Goal: Information Seeking & Learning: Learn about a topic

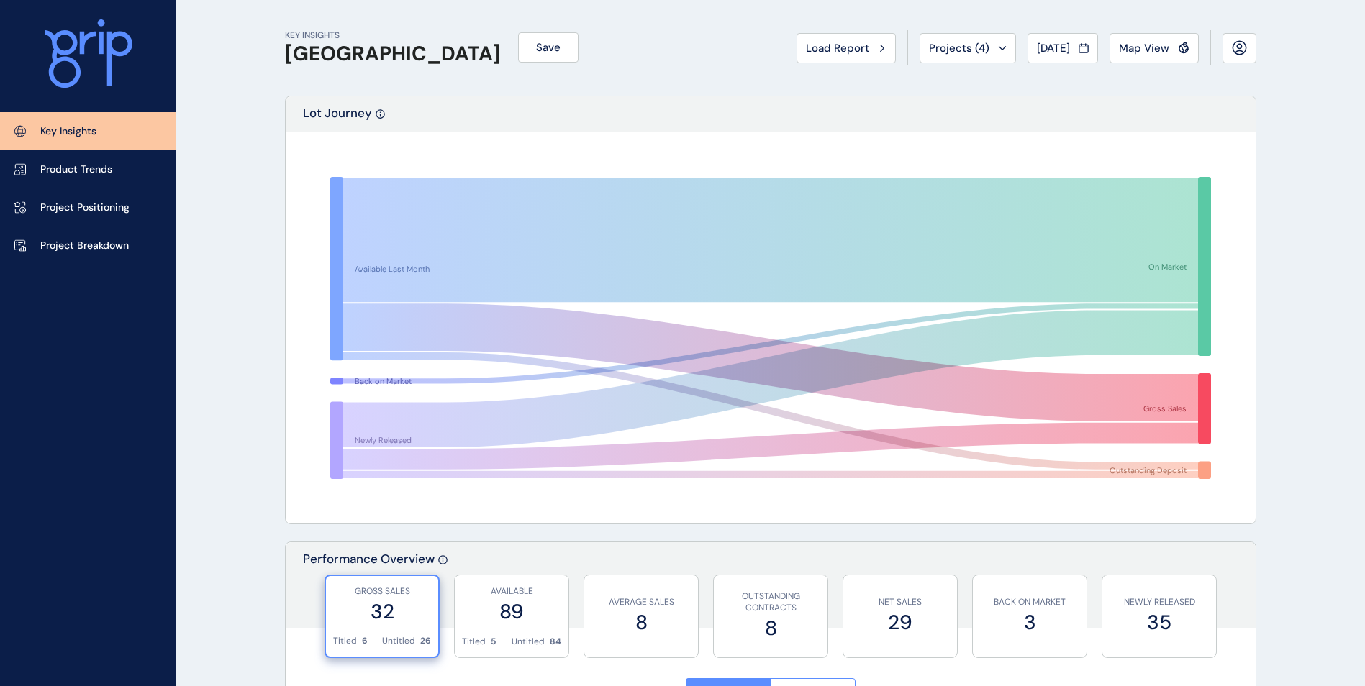
scroll to position [360, 0]
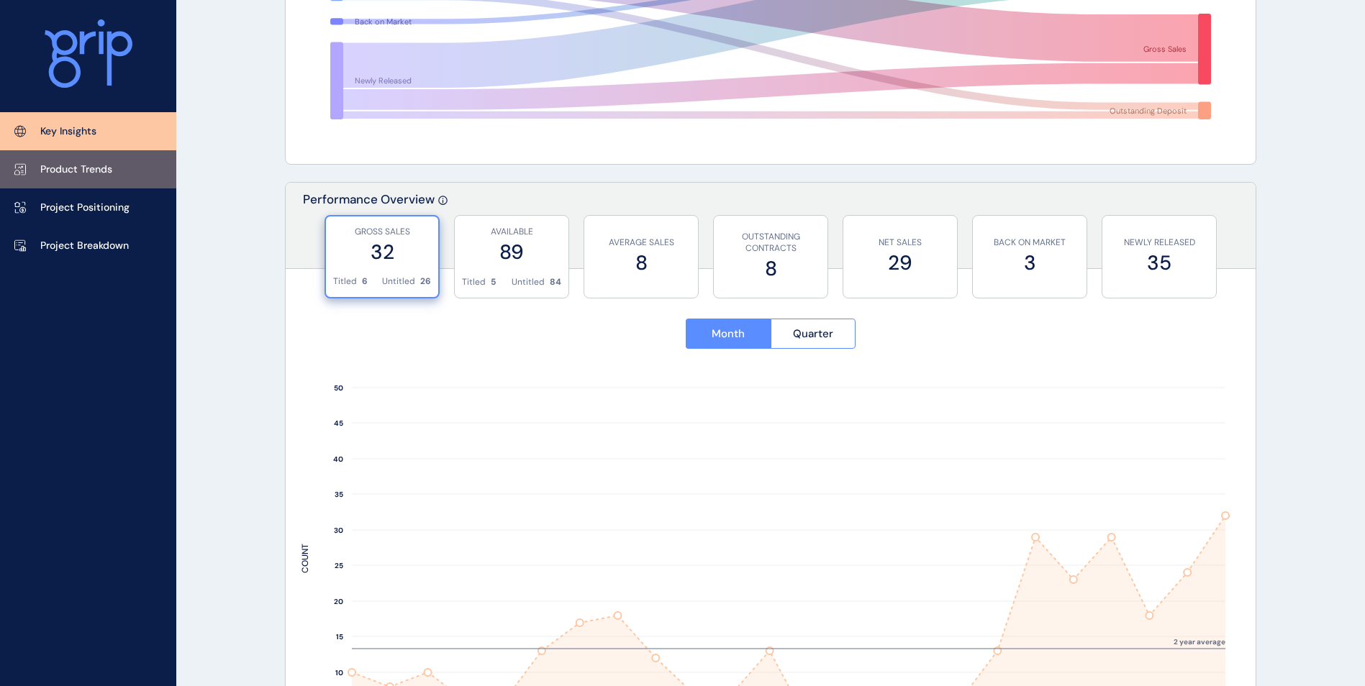
click at [98, 165] on p "Product Trends" at bounding box center [76, 170] width 72 height 14
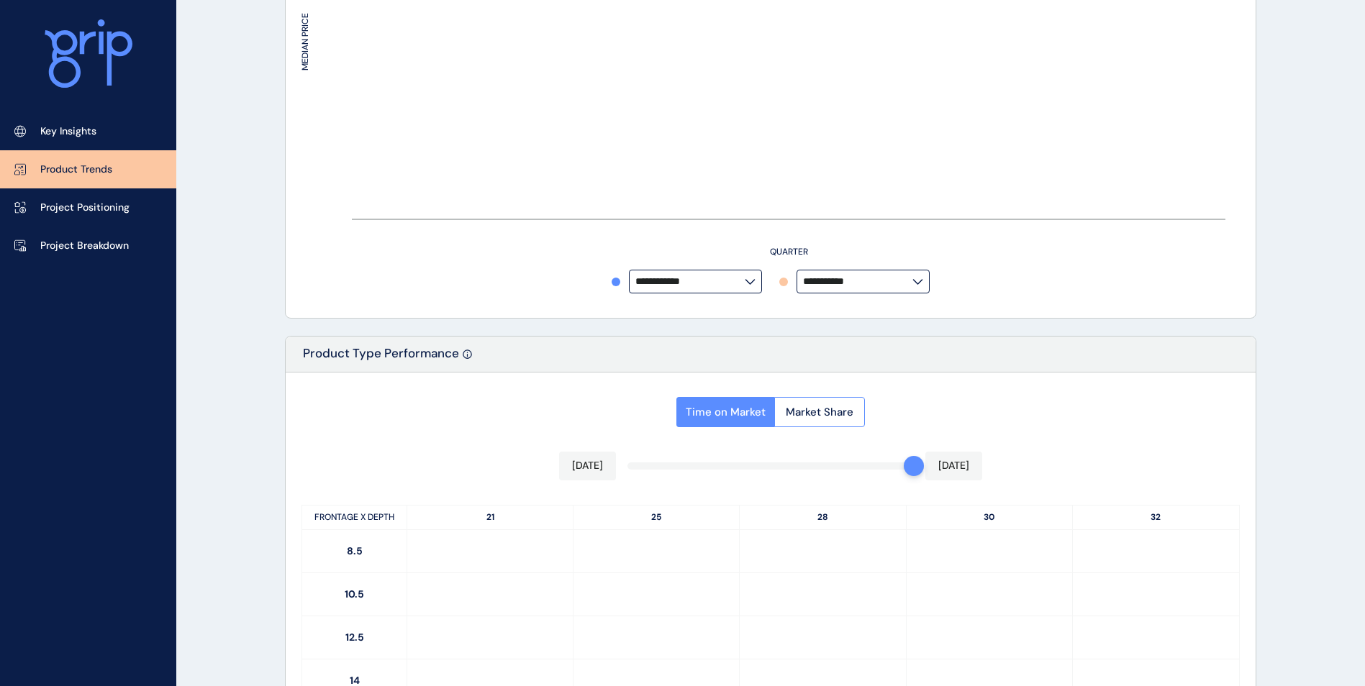
type input "**********"
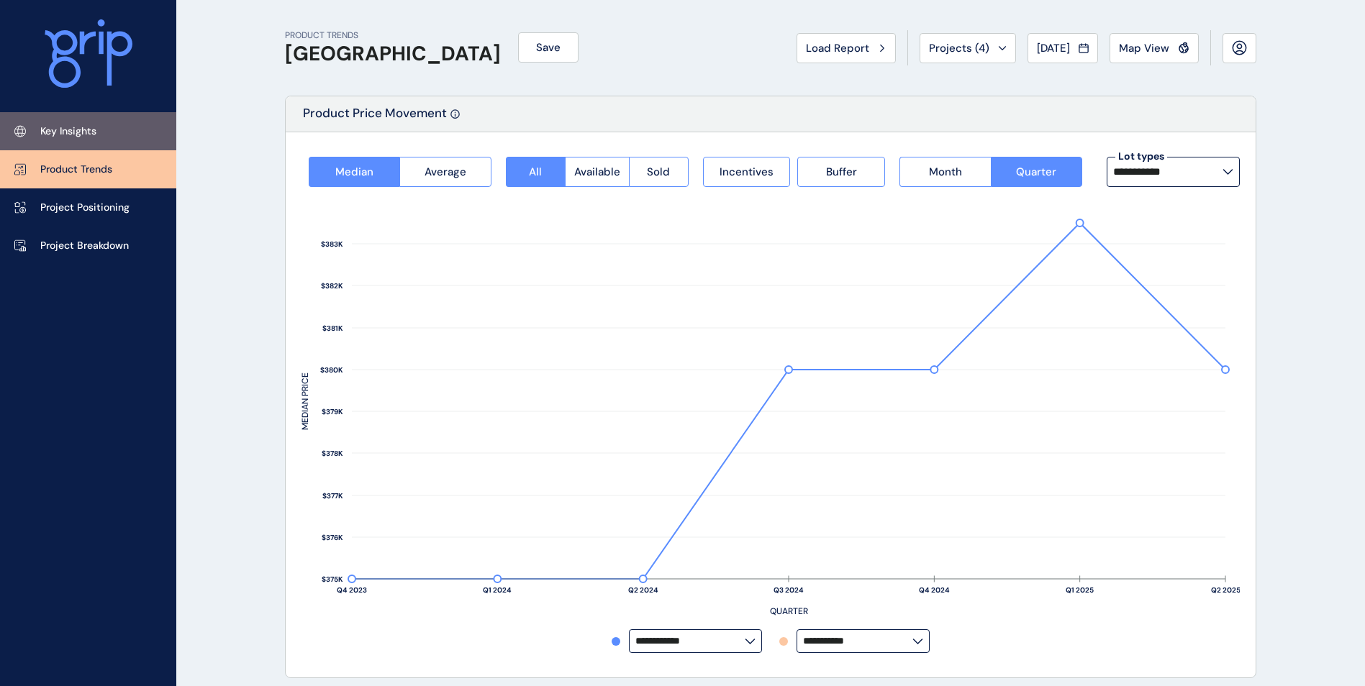
click at [51, 122] on link "Key Insights" at bounding box center [88, 131] width 176 height 38
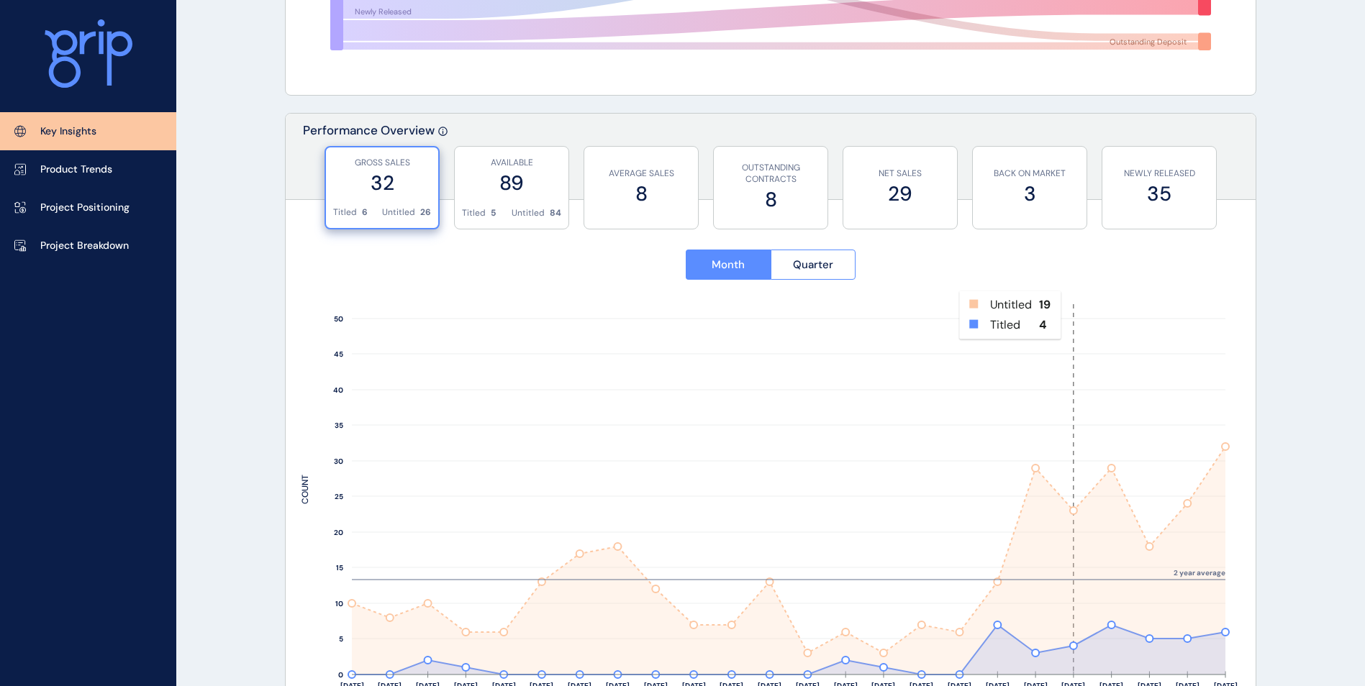
scroll to position [432, 0]
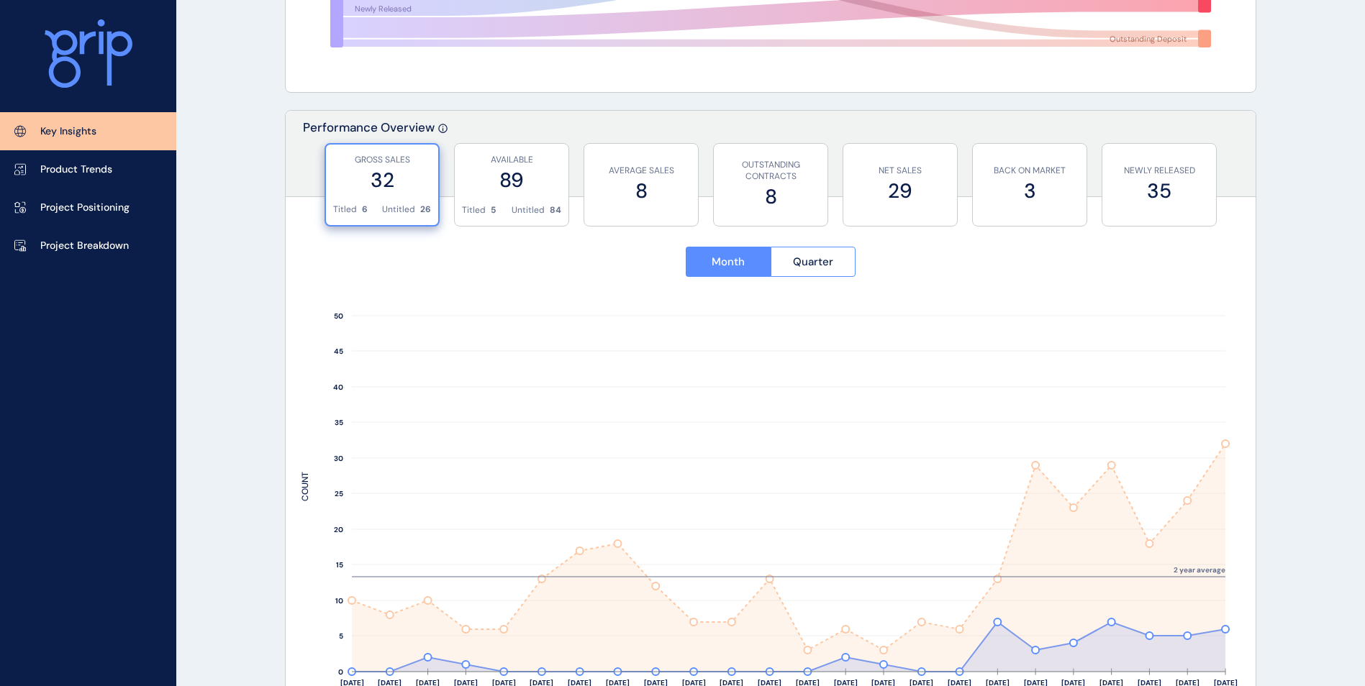
click at [364, 181] on label "32" at bounding box center [382, 180] width 98 height 28
click at [517, 211] on p "Untitled" at bounding box center [527, 210] width 33 height 12
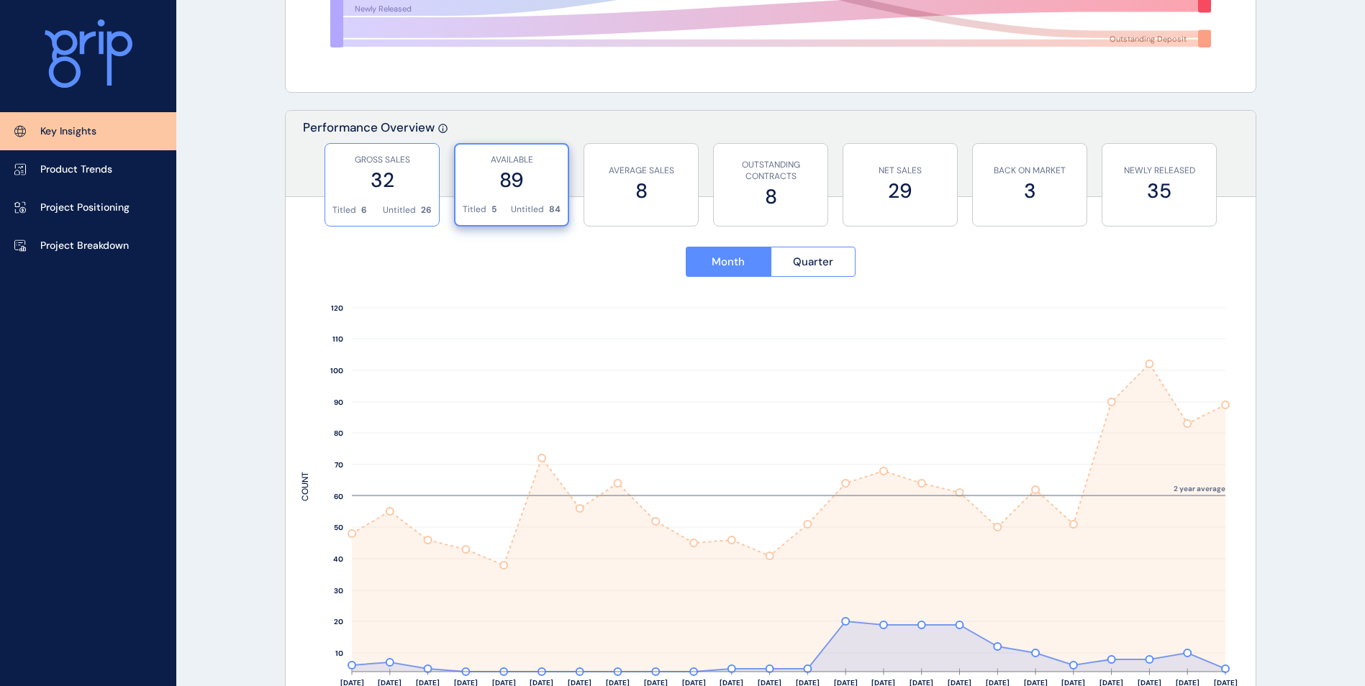
click at [393, 186] on label "32" at bounding box center [381, 180] width 99 height 28
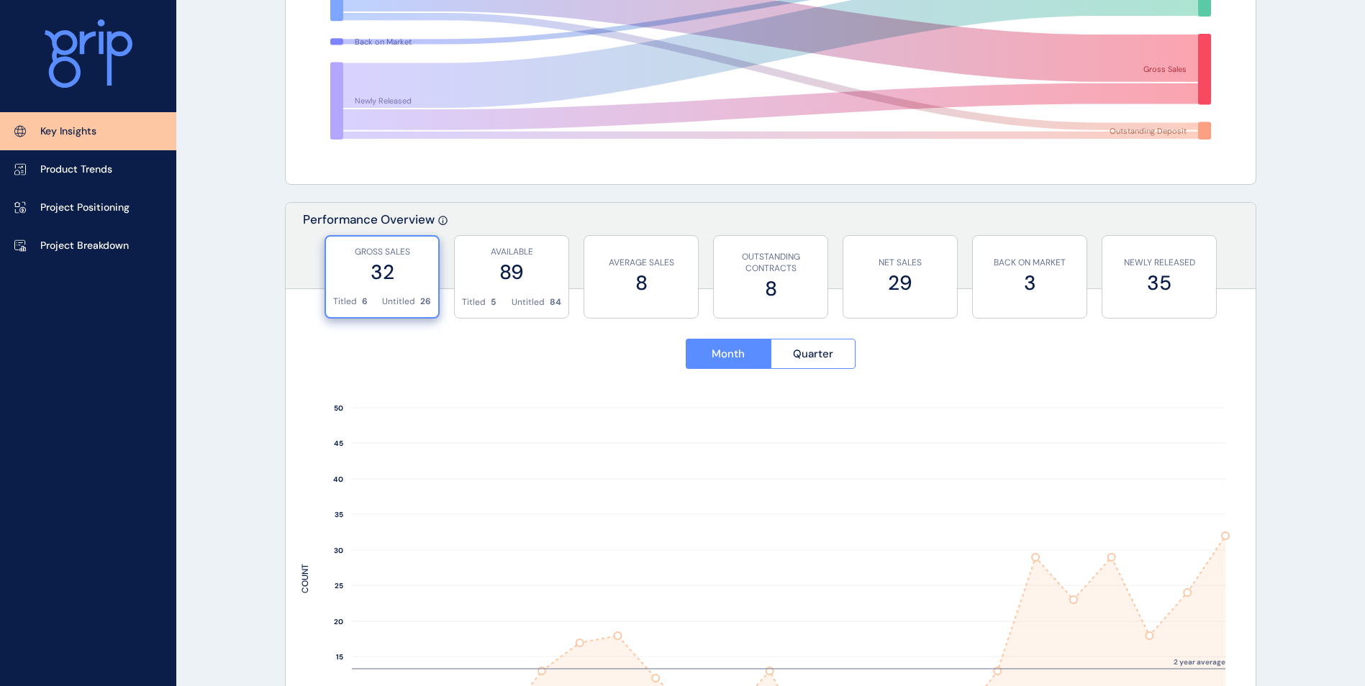
scroll to position [360, 0]
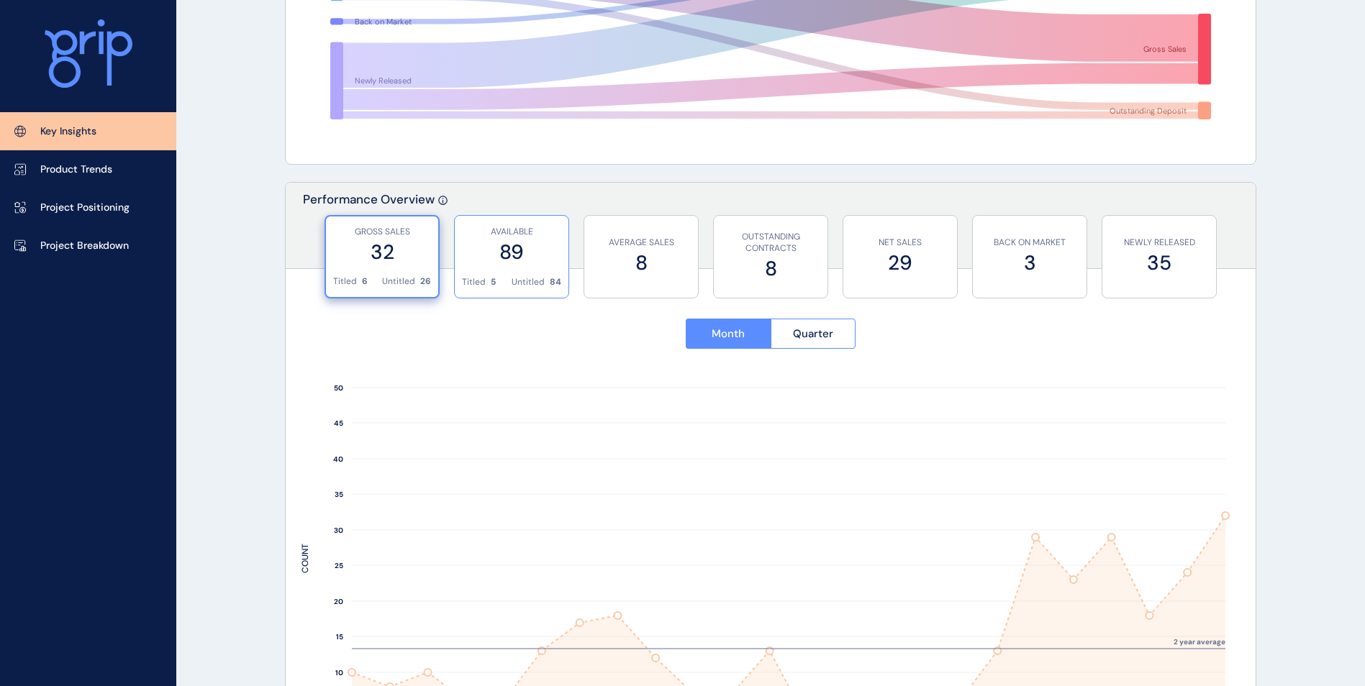
click at [511, 261] on label "89" at bounding box center [511, 252] width 99 height 28
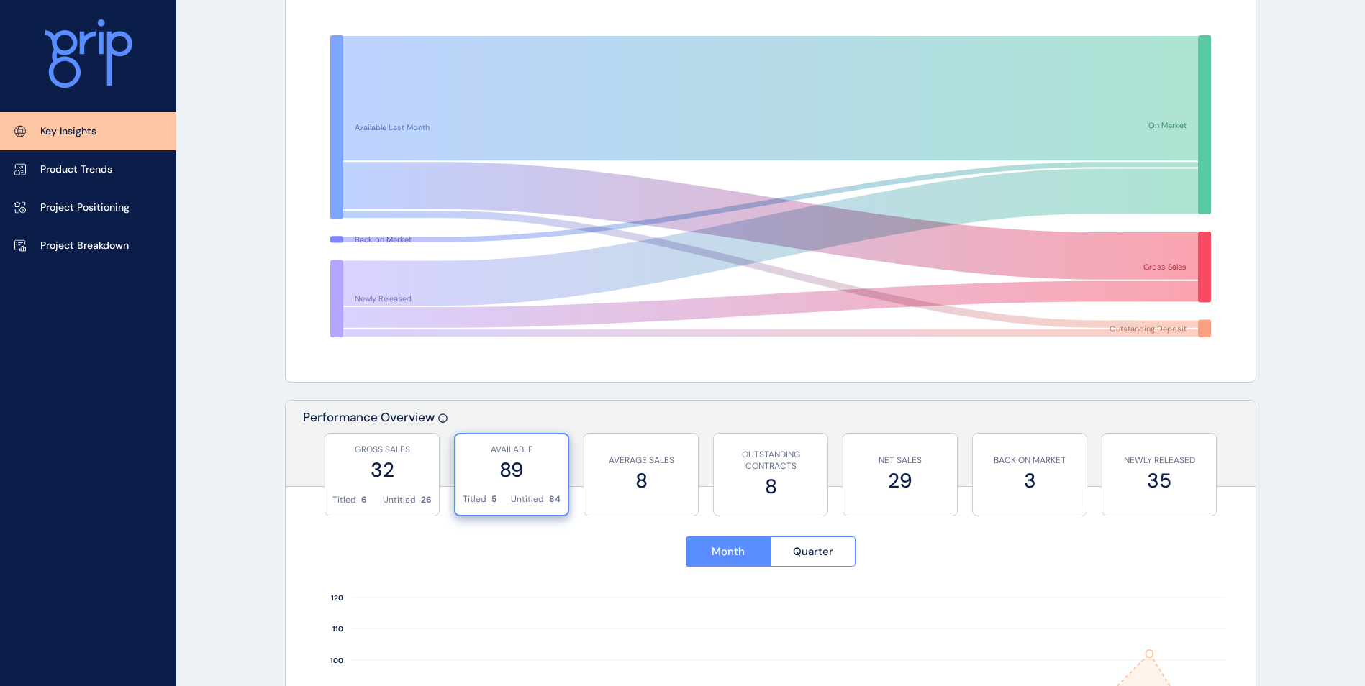
scroll to position [72, 0]
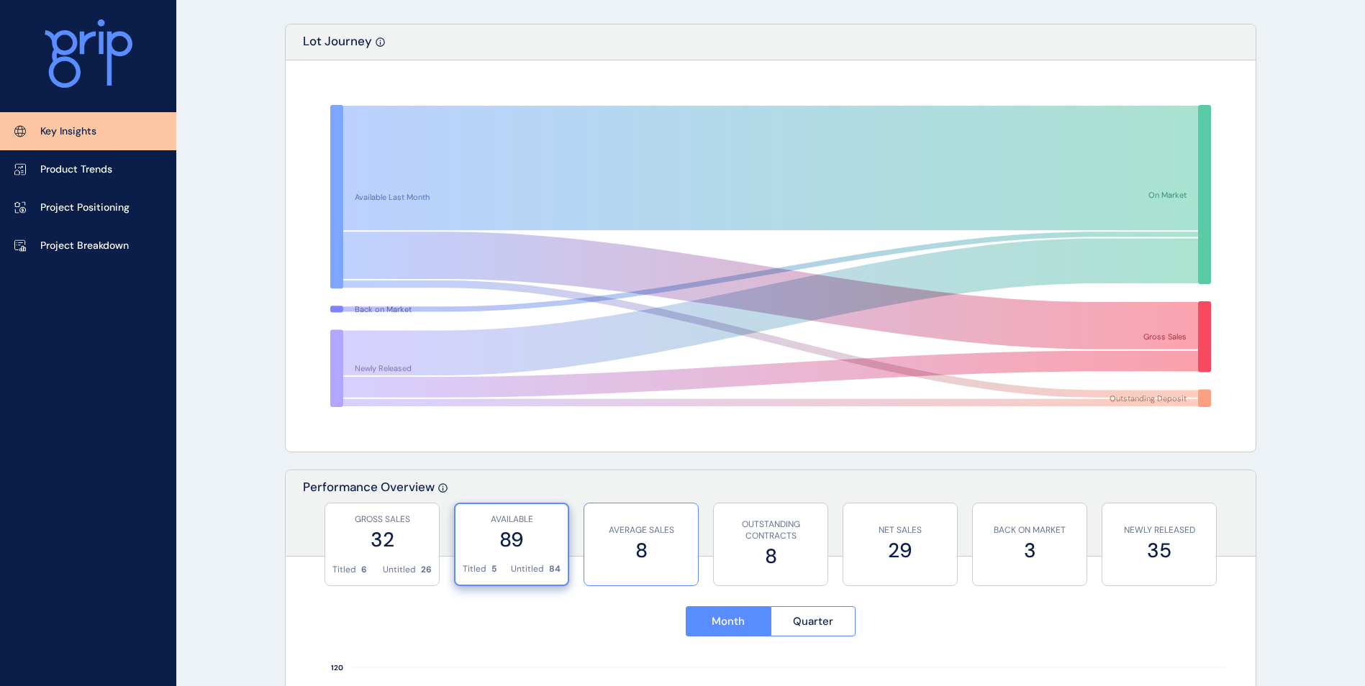
click at [667, 527] on p "AVERAGE SALES" at bounding box center [640, 530] width 99 height 12
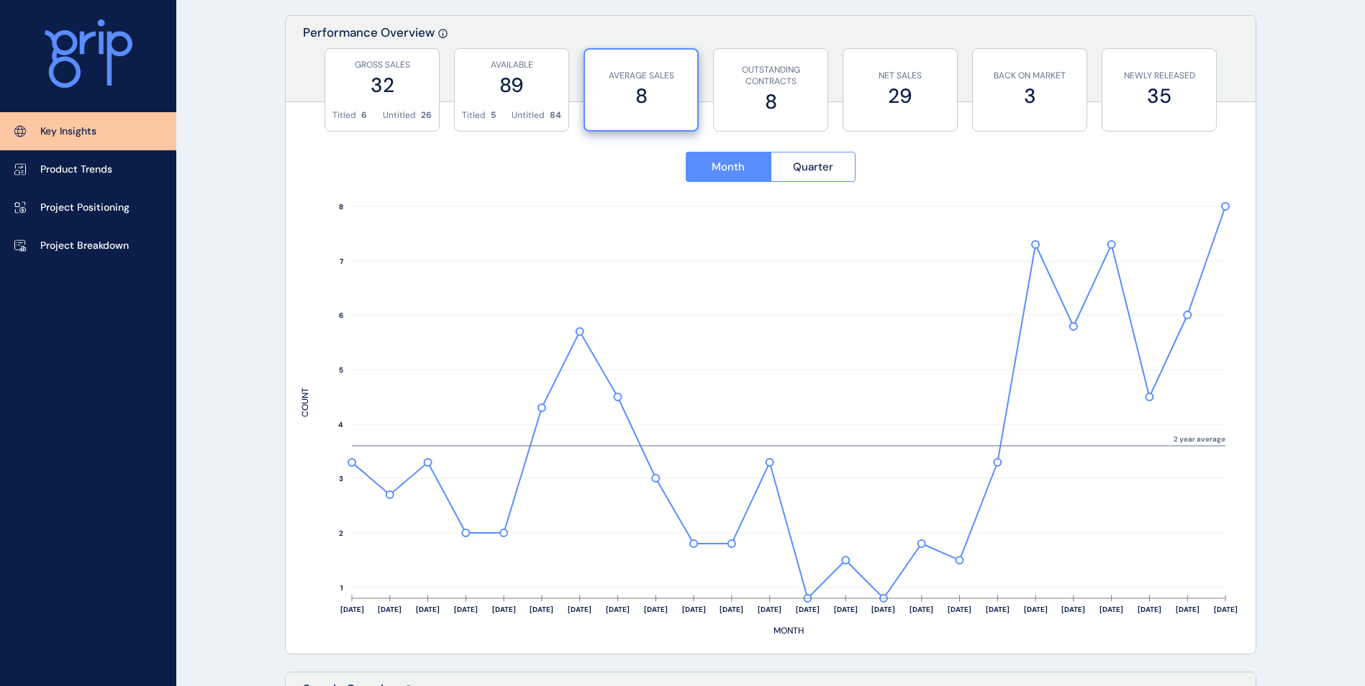
scroll to position [504, 0]
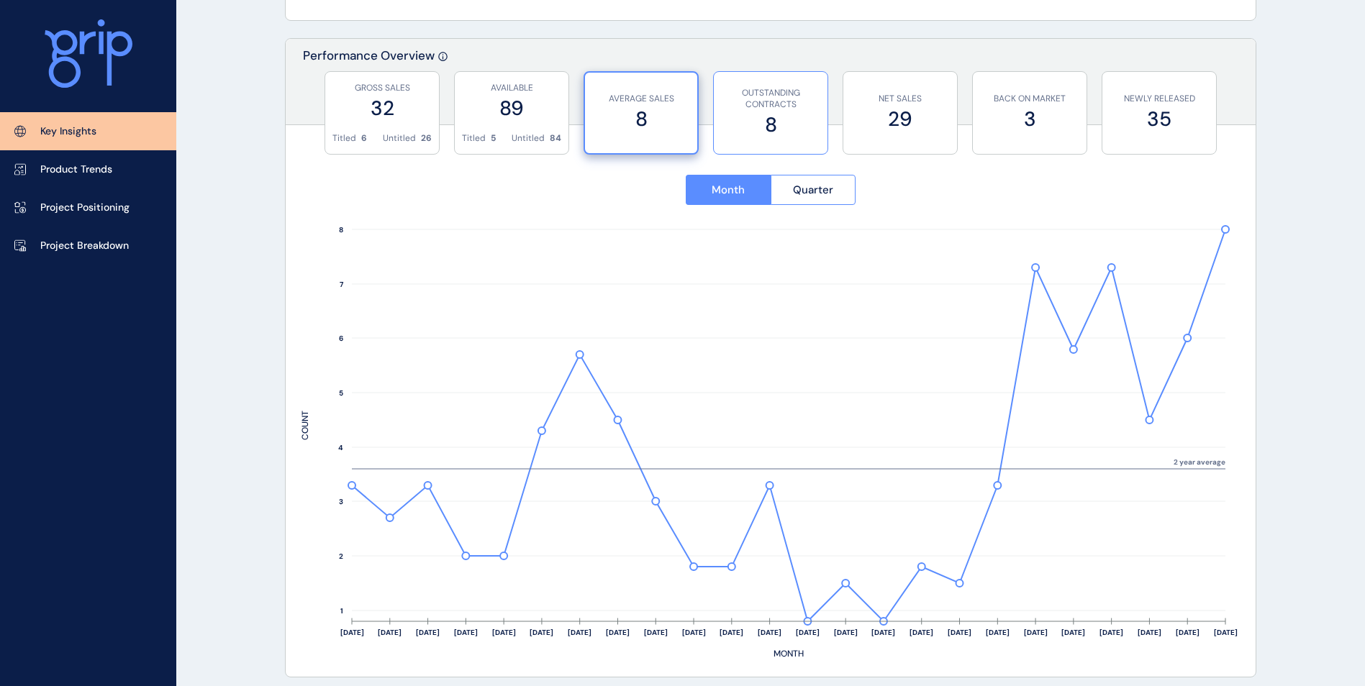
click at [781, 109] on p "OUTSTANDING CONTRACTS" at bounding box center [770, 99] width 99 height 24
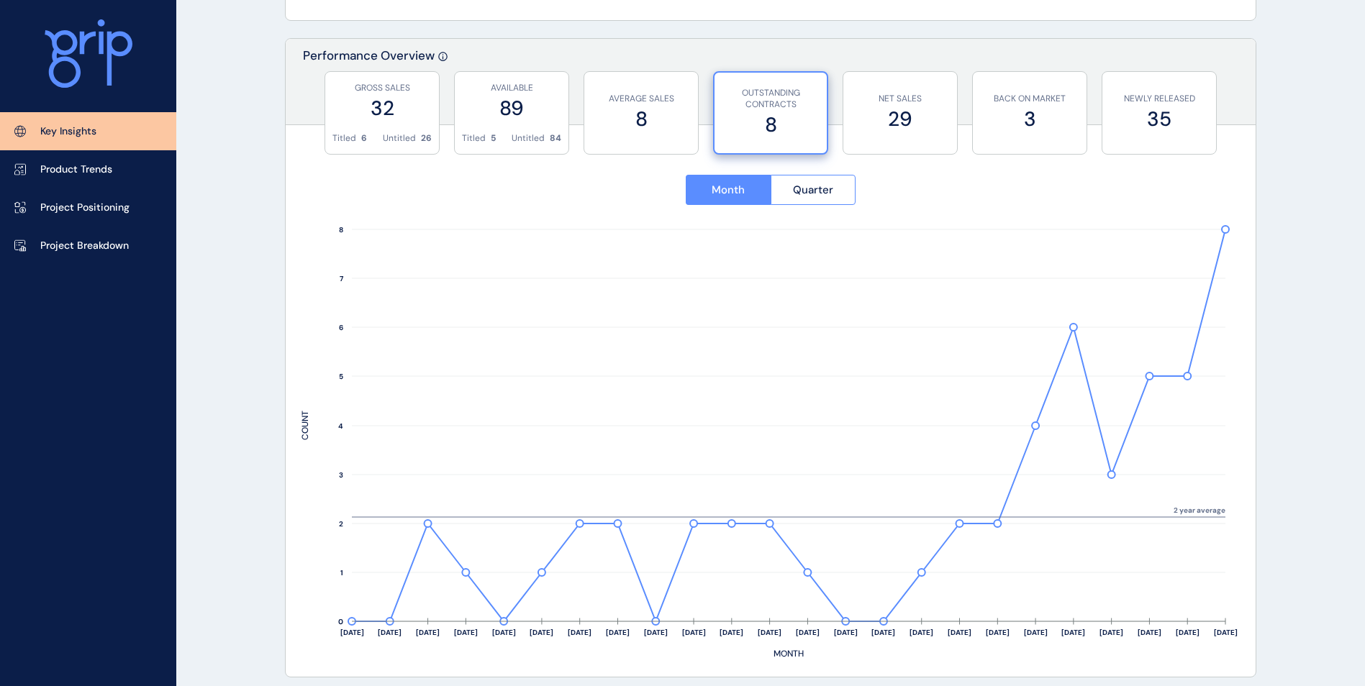
click at [856, 145] on div "Month Quarter [DATE] Oct ’[DATE] Dec ’[DATE] Feb ’[DATE] Apr ’[DATE] Jun ’[DATE…" at bounding box center [771, 410] width 970 height 534
click at [882, 129] on label "29" at bounding box center [899, 119] width 99 height 28
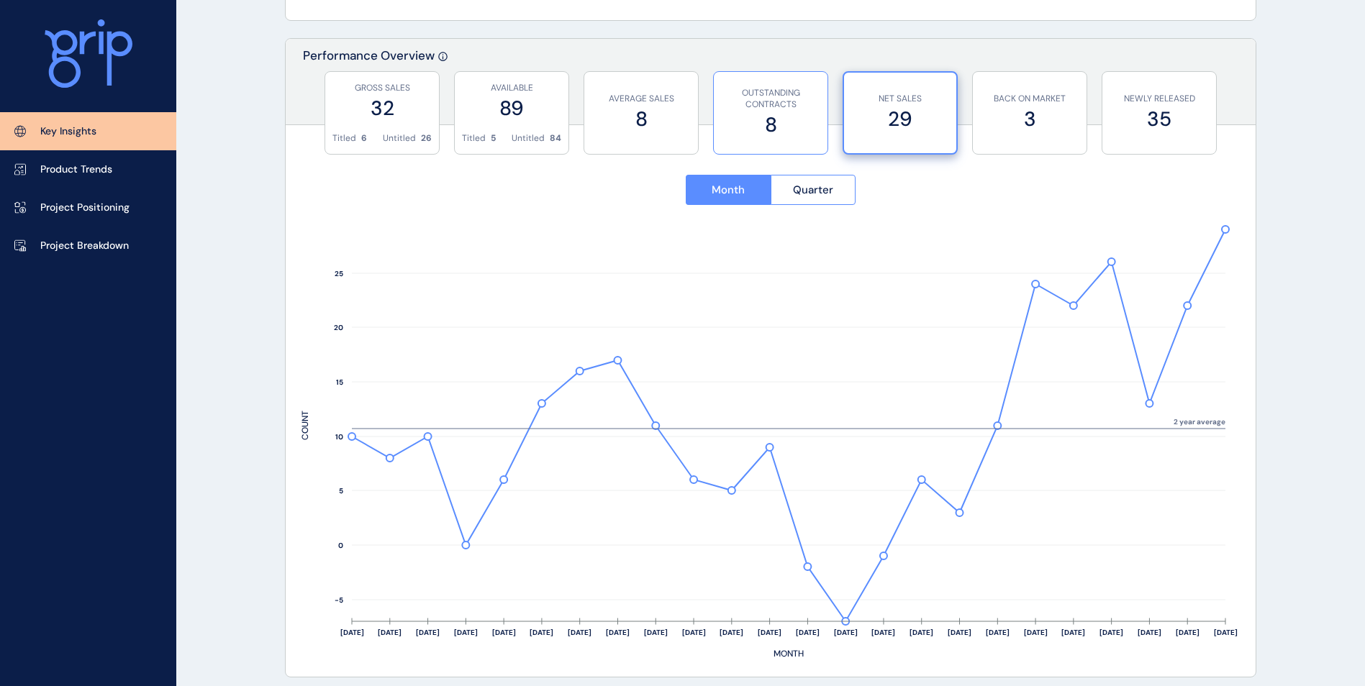
click at [787, 129] on label "8" at bounding box center [770, 125] width 99 height 28
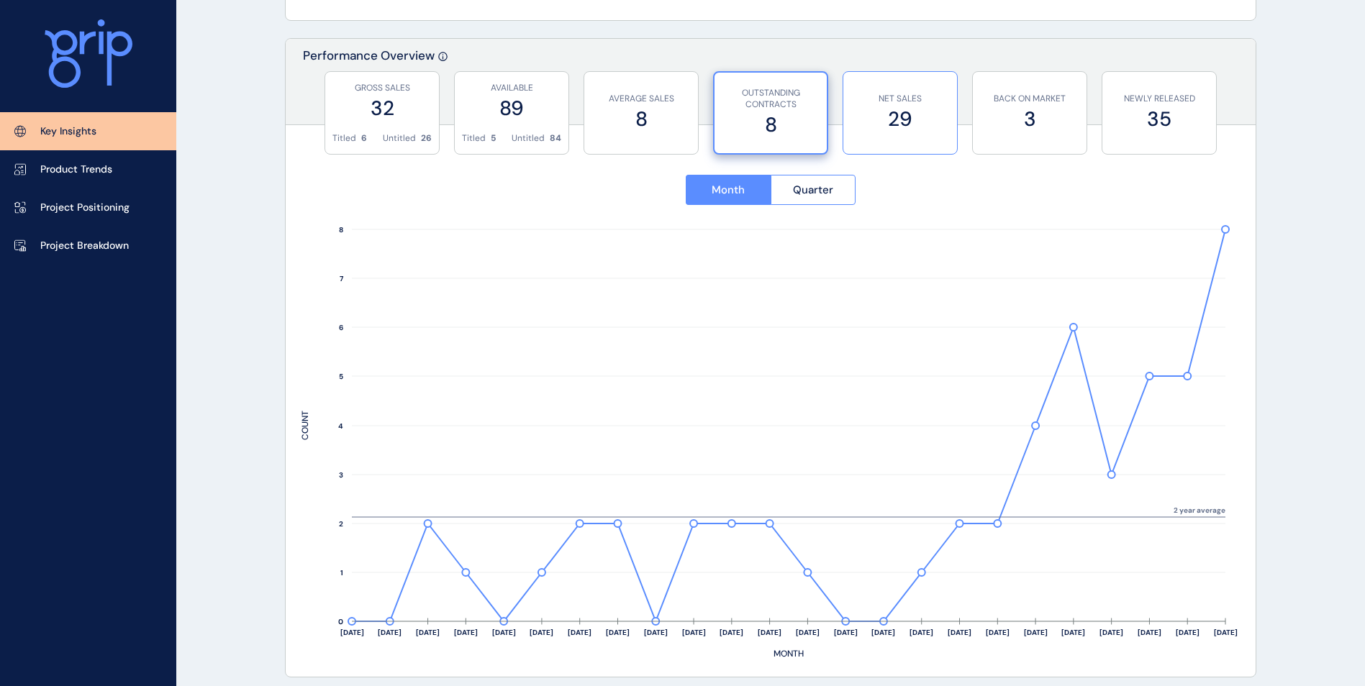
click at [896, 118] on label "29" at bounding box center [899, 119] width 99 height 28
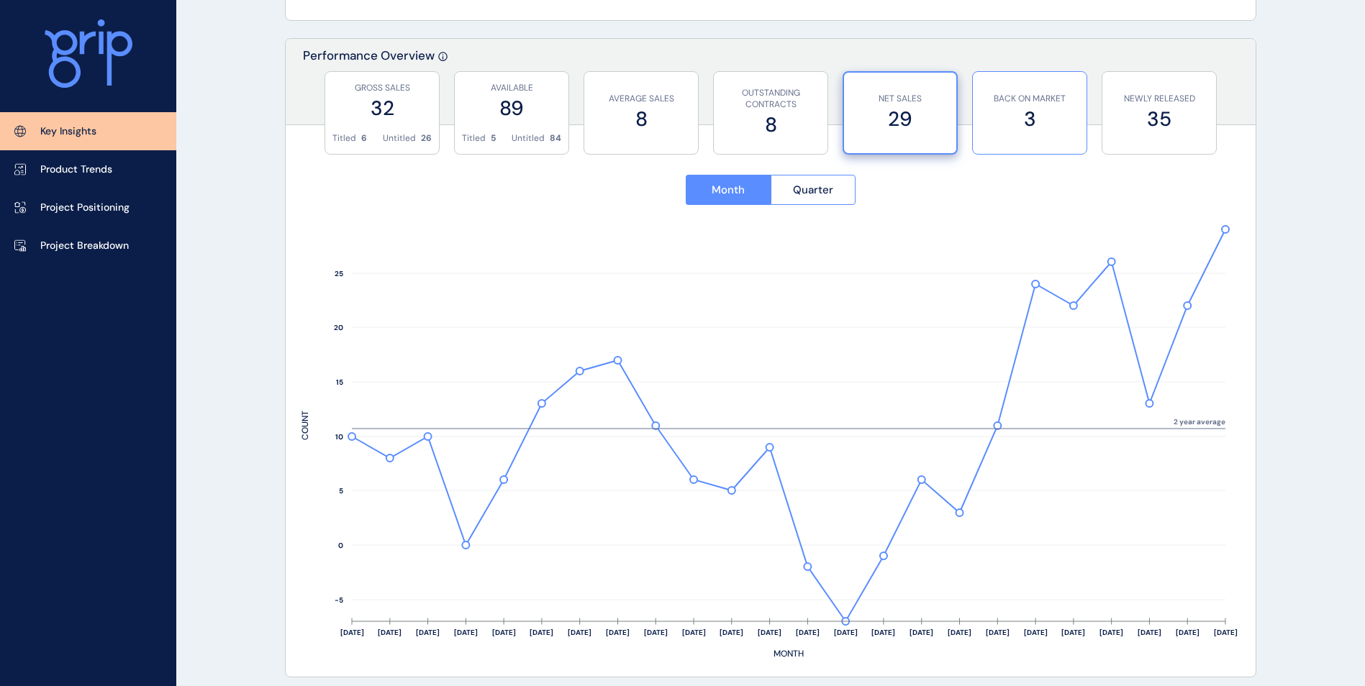
click at [1003, 103] on p "BACK ON MARKET" at bounding box center [1029, 99] width 99 height 12
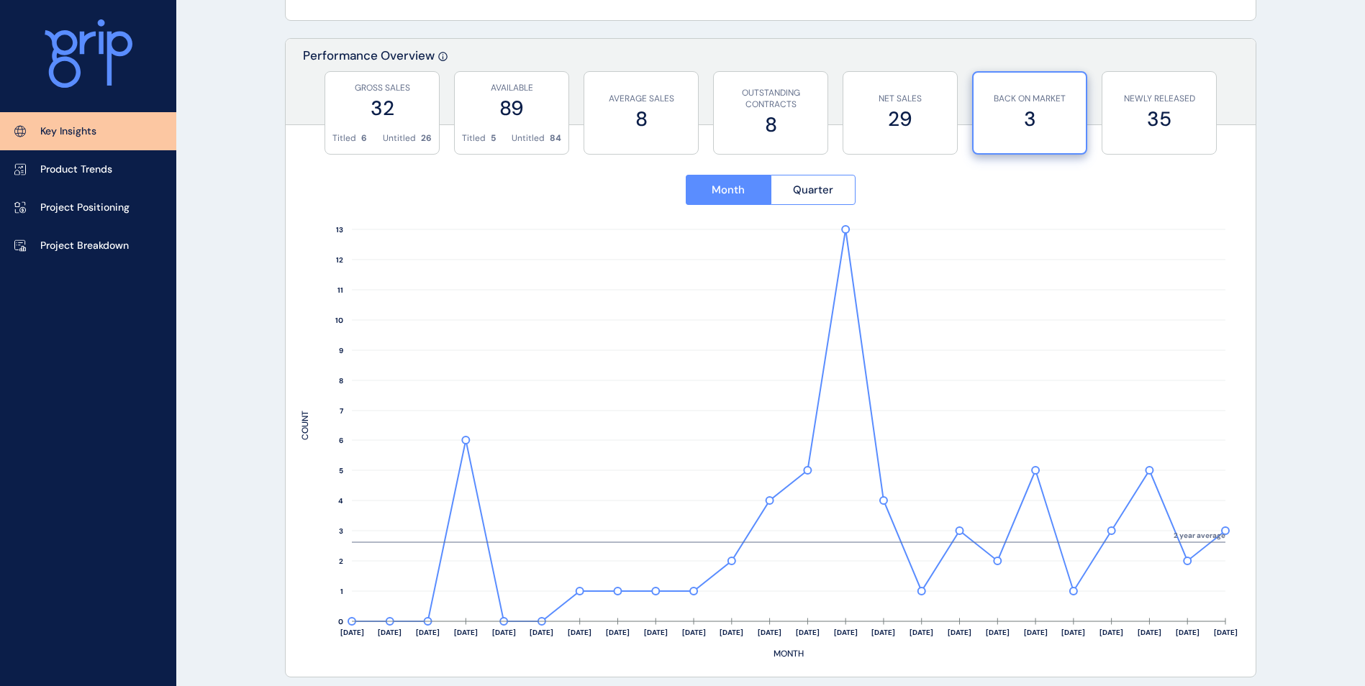
click at [1178, 146] on div "Month Quarter [DATE] Oct ’[DATE] Dec ’[DATE] Feb ’[DATE] Apr ’[DATE] Jun ’[DATE…" at bounding box center [771, 410] width 970 height 534
click at [1181, 119] on label "35" at bounding box center [1158, 119] width 99 height 28
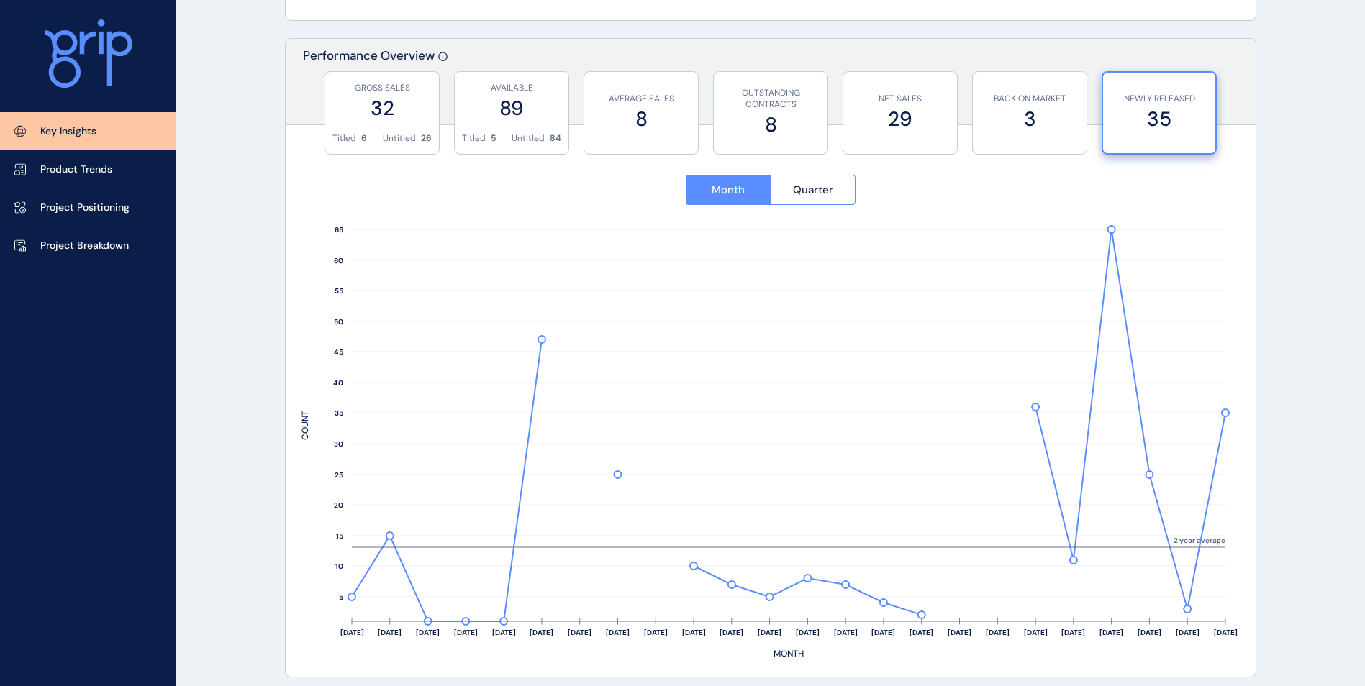
click at [99, 128] on link "Key Insights" at bounding box center [88, 131] width 176 height 38
